Goal: Transaction & Acquisition: Purchase product/service

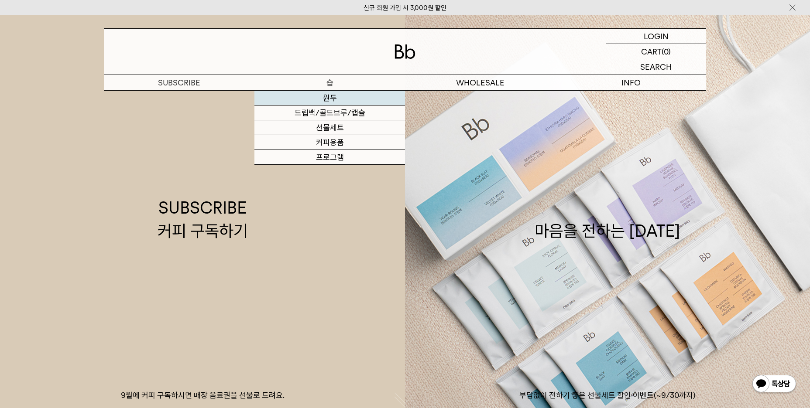
click at [324, 96] on link "원두" at bounding box center [329, 98] width 151 height 15
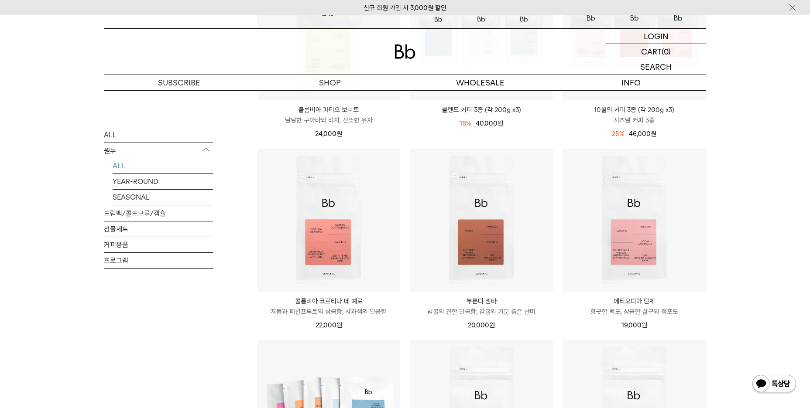
scroll to position [222, 0]
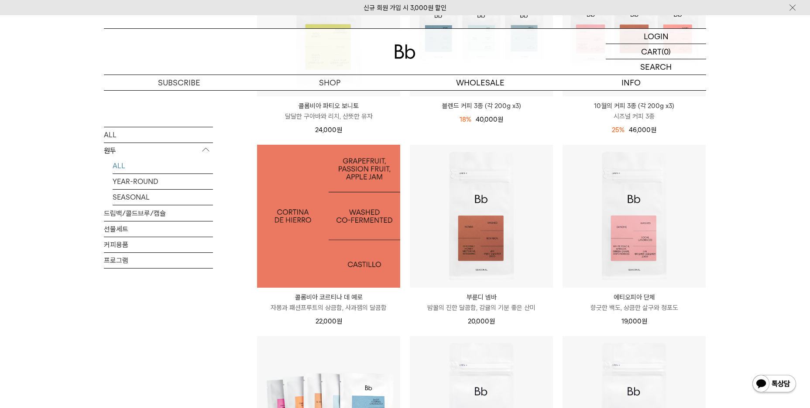
click at [352, 225] on img at bounding box center [328, 216] width 143 height 143
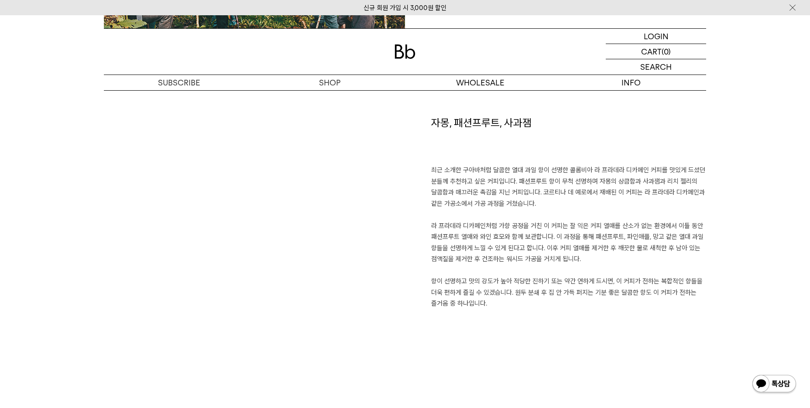
scroll to position [602, 0]
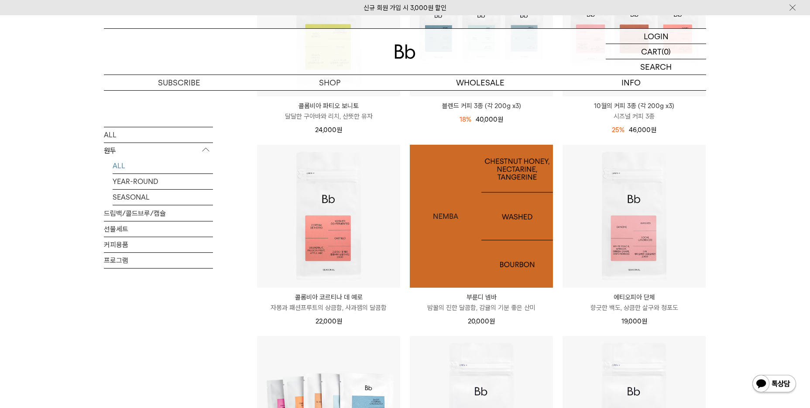
click at [486, 226] on img at bounding box center [481, 216] width 143 height 143
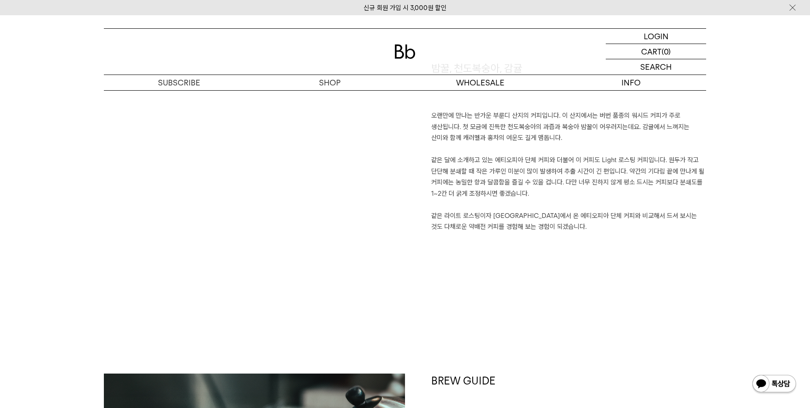
scroll to position [676, 0]
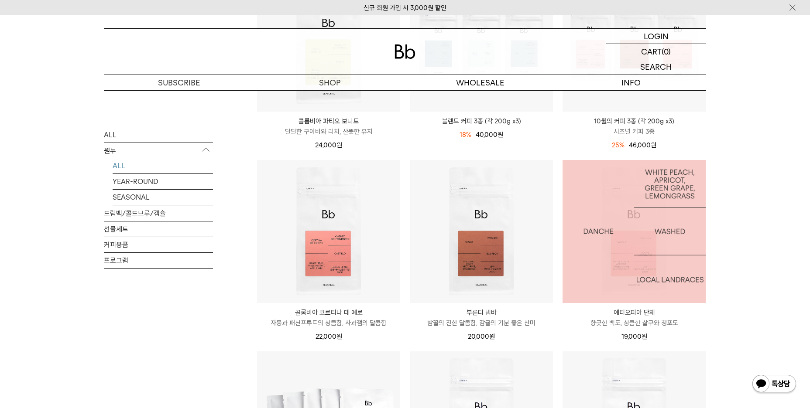
scroll to position [222, 0]
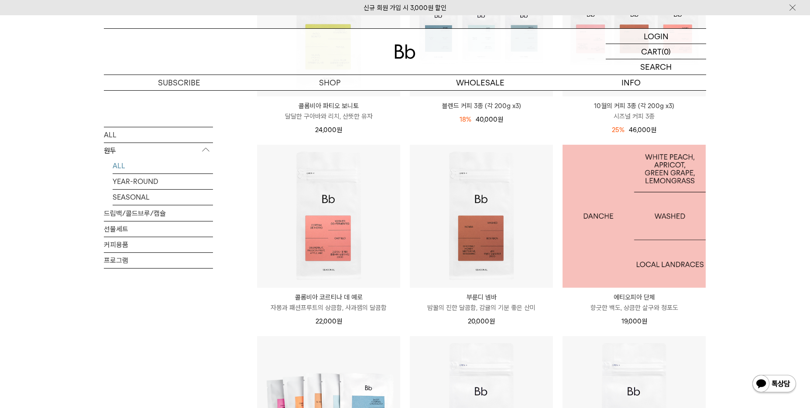
click at [633, 228] on img at bounding box center [633, 216] width 143 height 143
